Goal: Information Seeking & Learning: Check status

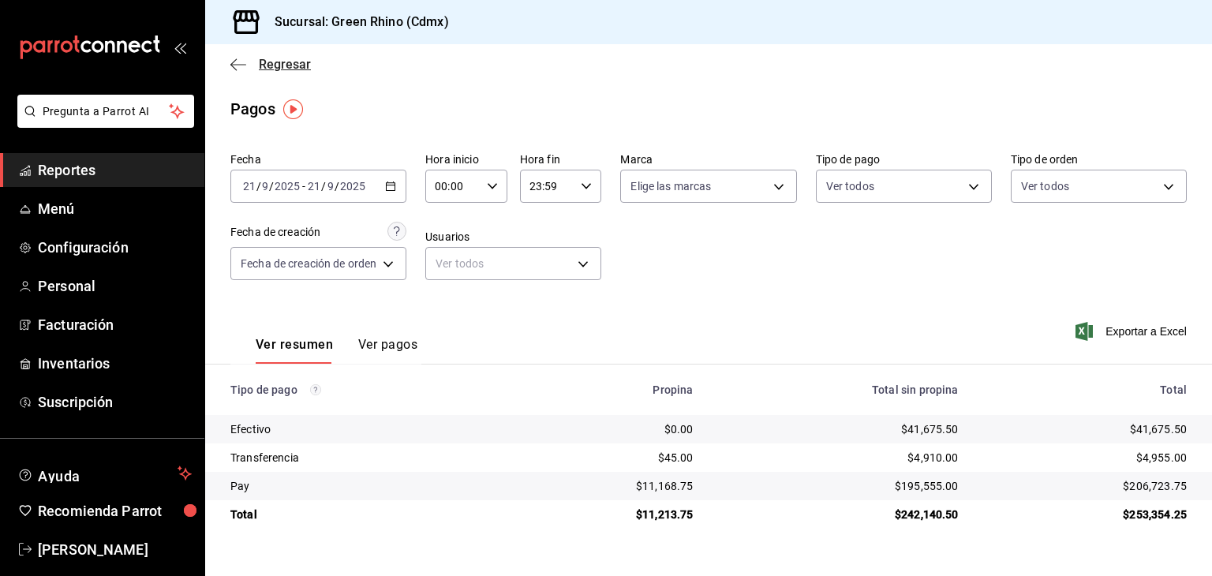
click at [275, 69] on span "Regresar" at bounding box center [285, 64] width 52 height 15
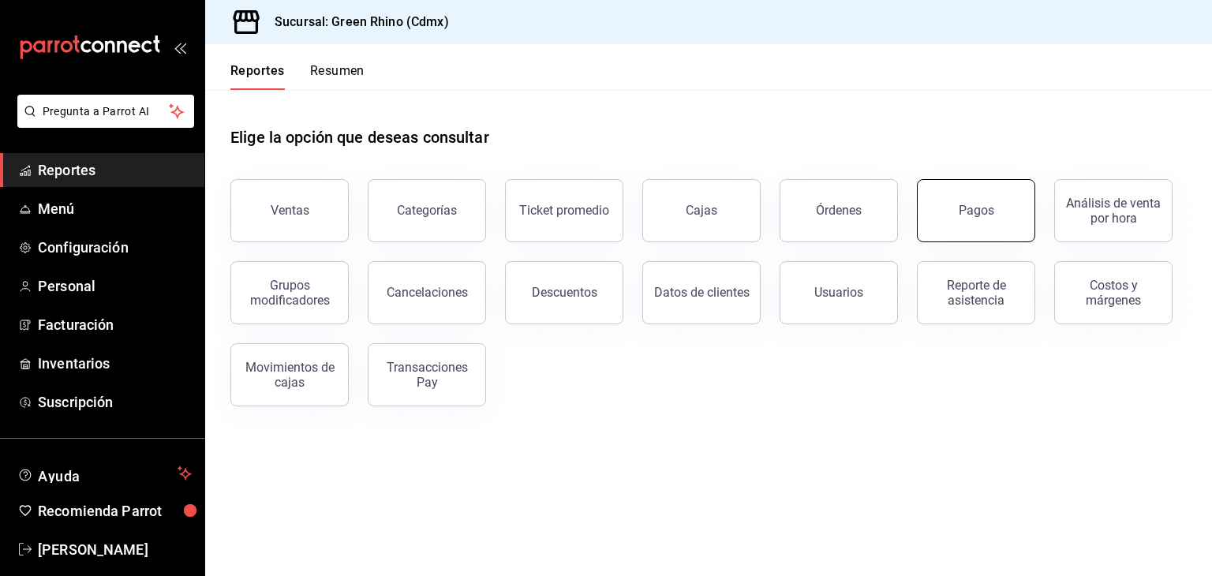
click at [1002, 219] on button "Pagos" at bounding box center [976, 210] width 118 height 63
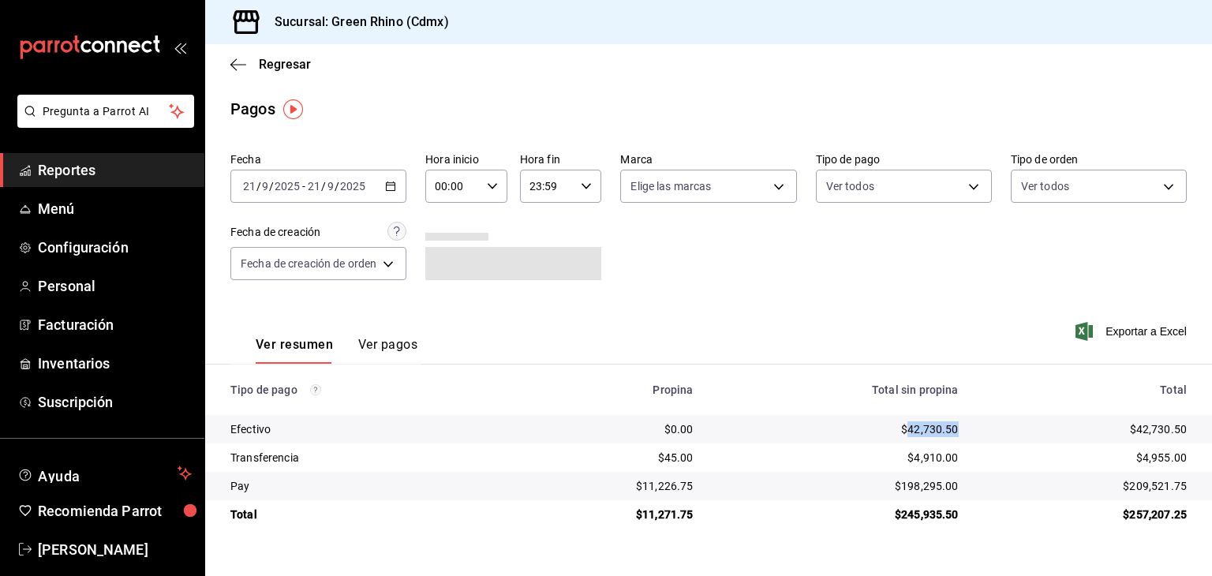
drag, startPoint x: 960, startPoint y: 435, endPoint x: 909, endPoint y: 437, distance: 50.6
click at [909, 437] on td "$42,730.50" at bounding box center [838, 429] width 265 height 28
copy div "42,730.50"
drag, startPoint x: 1196, startPoint y: 479, endPoint x: 1130, endPoint y: 481, distance: 66.3
click at [1130, 481] on td "$209,521.75" at bounding box center [1091, 486] width 241 height 28
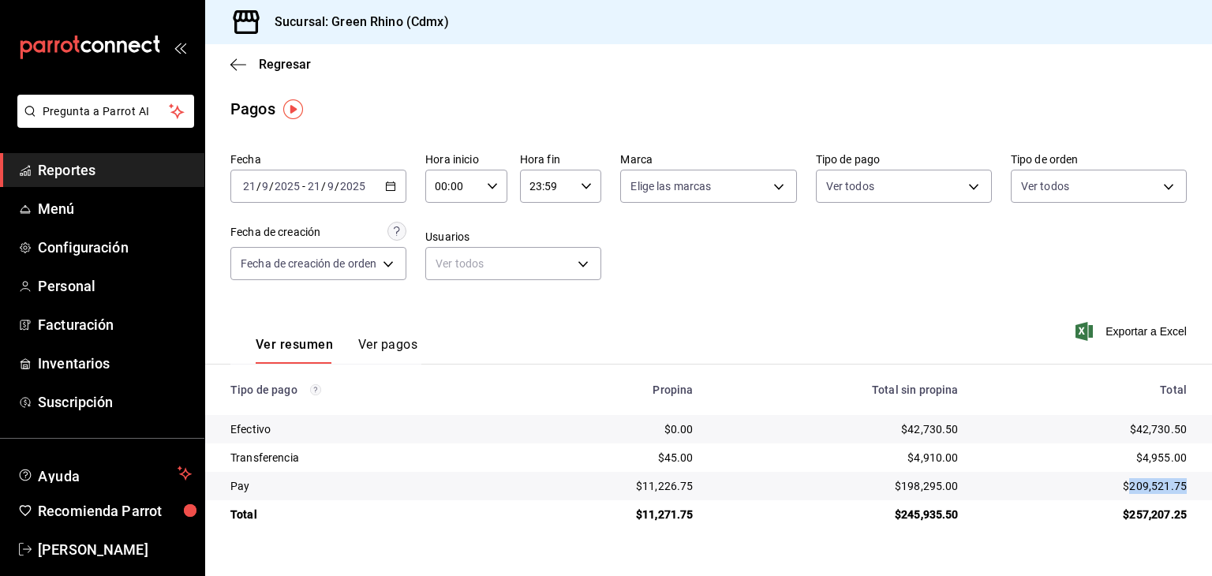
copy div "209,521.75"
drag, startPoint x: 1168, startPoint y: 456, endPoint x: 1143, endPoint y: 457, distance: 25.3
click at [1143, 457] on div "$4,955.00" at bounding box center [1085, 458] width 203 height 16
copy div "4,955"
click at [268, 59] on span "Regresar" at bounding box center [285, 64] width 52 height 15
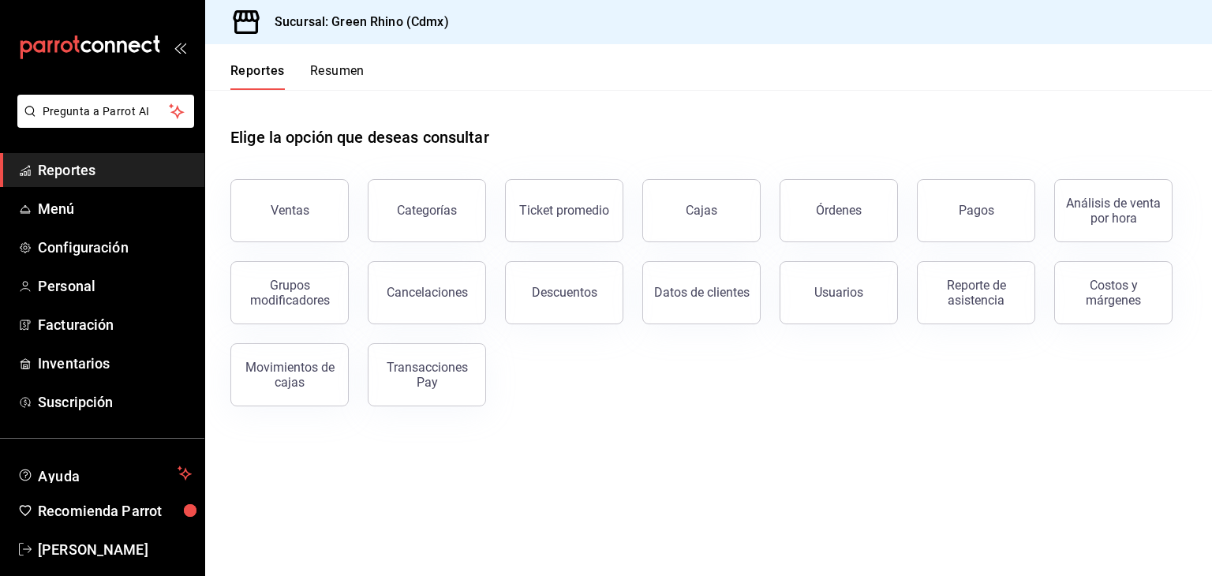
click at [336, 72] on button "Resumen" at bounding box center [337, 76] width 54 height 27
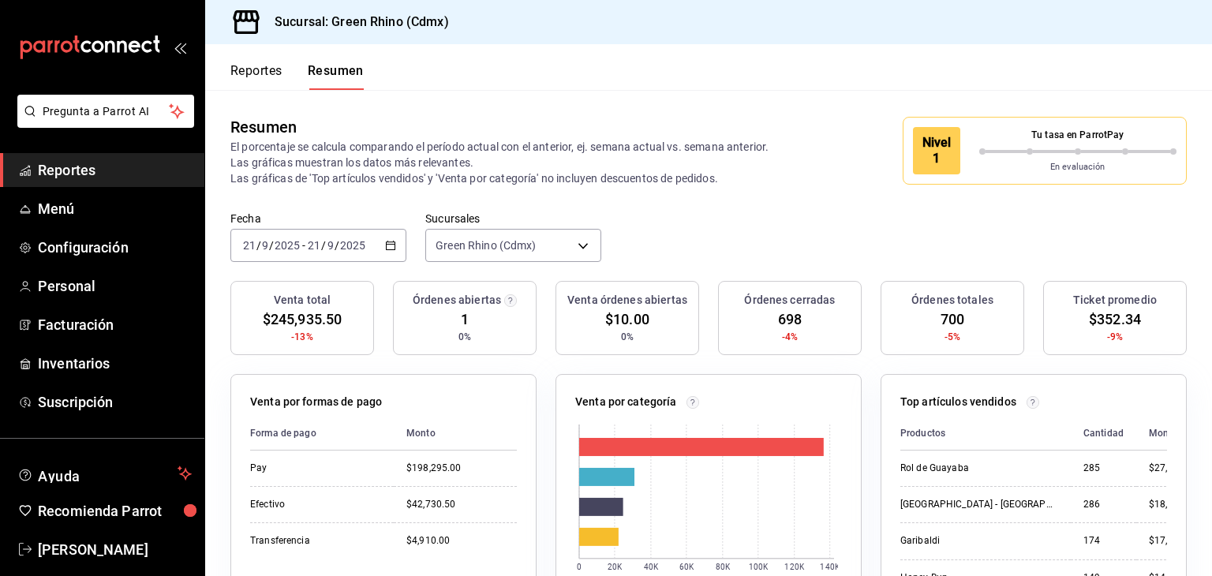
click at [1016, 177] on div "Nivel 1 Tu tasa en ParrotPay En evaluación" at bounding box center [1045, 151] width 284 height 68
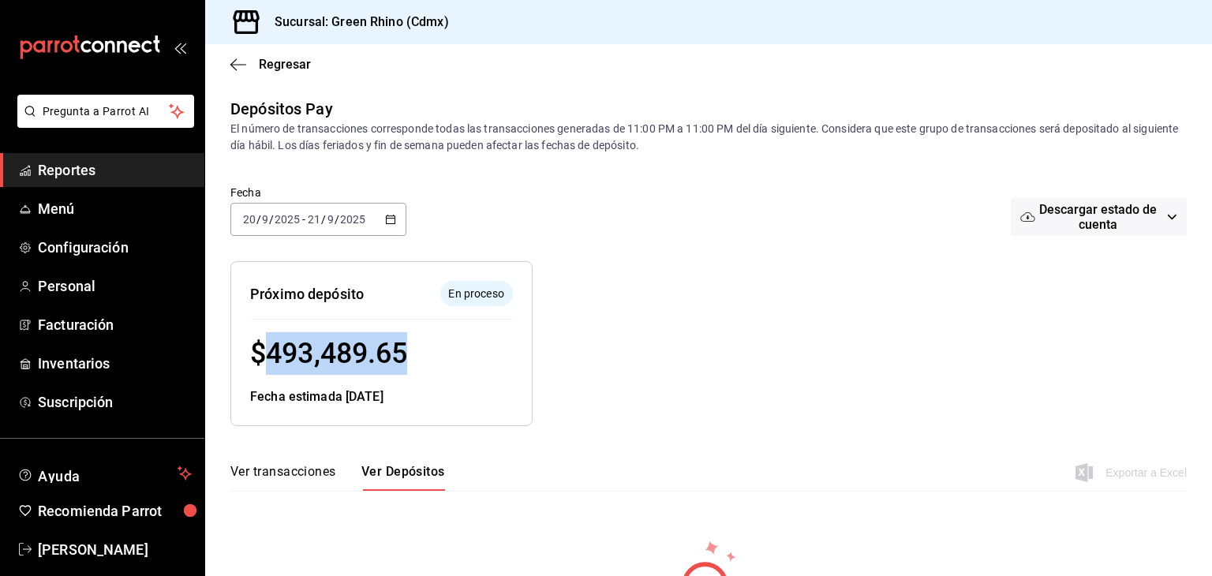
drag, startPoint x: 446, startPoint y: 351, endPoint x: 271, endPoint y: 358, distance: 175.3
click at [271, 358] on div "$ 493,489.65" at bounding box center [381, 353] width 263 height 43
copy span "493,489.65"
